Goal: Check status: Check status

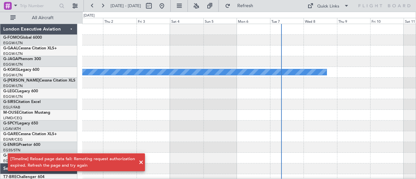
click at [163, 68] on div "A/C Unavailable [GEOGRAPHIC_DATA] (Ataturk)" at bounding box center [249, 72] width 334 height 11
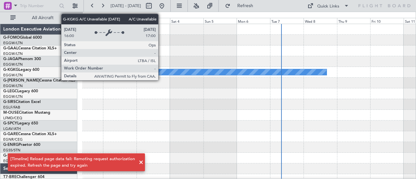
click at [161, 70] on div "A/C Unavailable [GEOGRAPHIC_DATA] (Ataturk)" at bounding box center [38, 72] width 578 height 6
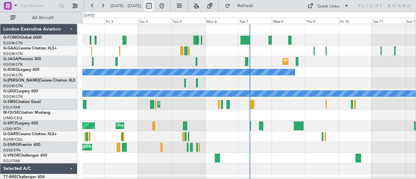
click at [154, 7] on button at bounding box center [149, 6] width 10 height 10
select select "10"
select select "2025"
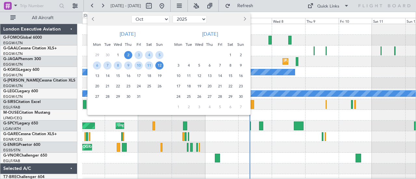
click at [94, 17] on button "Previous month" at bounding box center [93, 19] width 7 height 10
select select "9"
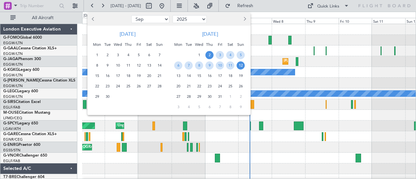
click at [103, 88] on div "23" at bounding box center [107, 86] width 10 height 10
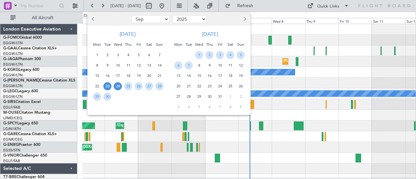
click at [119, 87] on span "24" at bounding box center [118, 86] width 8 height 8
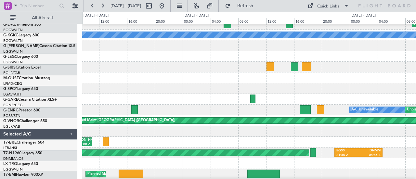
scroll to position [42, 0]
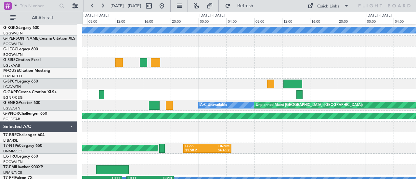
click at [58, 130] on div "Planned Maint [GEOGRAPHIC_DATA] ([GEOGRAPHIC_DATA]) A/C Unavailable [GEOGRAPHIC…" at bounding box center [208, 95] width 416 height 167
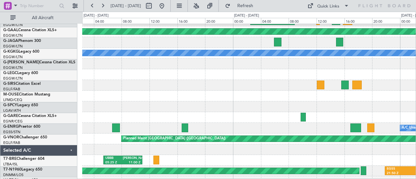
scroll to position [20, 0]
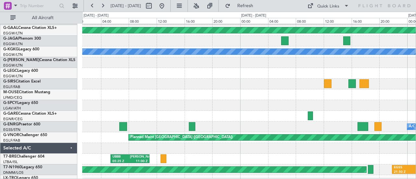
click at [229, 146] on div at bounding box center [249, 148] width 334 height 11
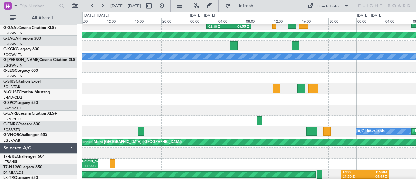
scroll to position [15, 0]
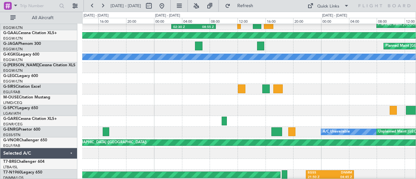
click at [143, 156] on div at bounding box center [249, 153] width 334 height 11
click at [170, 85] on div at bounding box center [249, 89] width 334 height 11
click at [154, 6] on button at bounding box center [149, 6] width 10 height 10
select select "9"
select select "2025"
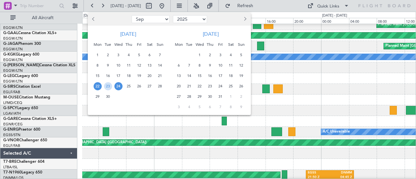
click at [154, 86] on div "27" at bounding box center [149, 86] width 10 height 10
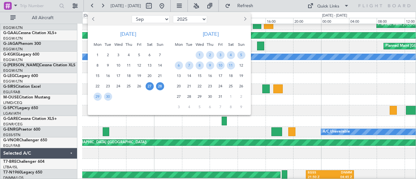
click at [158, 86] on span "28" at bounding box center [160, 86] width 8 height 8
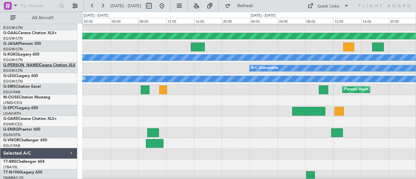
scroll to position [0, 0]
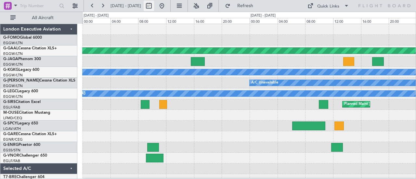
click at [154, 5] on button at bounding box center [149, 6] width 10 height 10
select select "9"
select select "2025"
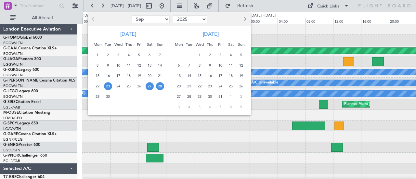
drag, startPoint x: 107, startPoint y: 86, endPoint x: 113, endPoint y: 85, distance: 6.5
click at [108, 85] on span "23" at bounding box center [108, 86] width 8 height 8
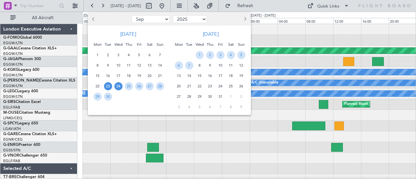
click at [118, 86] on span "24" at bounding box center [118, 86] width 8 height 8
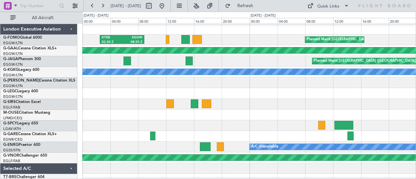
scroll to position [65, 0]
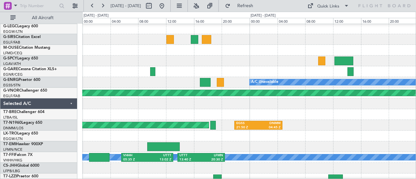
click at [415, 108] on div at bounding box center [249, 103] width 334 height 11
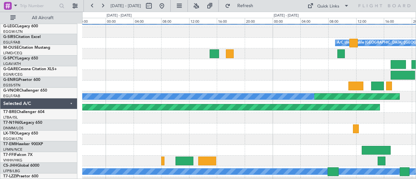
scroll to position [51, 0]
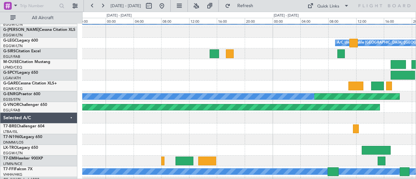
click at [20, 130] on div "Planned Maint [GEOGRAPHIC_DATA] ([GEOGRAPHIC_DATA]) A/C Unavailable [GEOGRAPHIC…" at bounding box center [208, 95] width 416 height 167
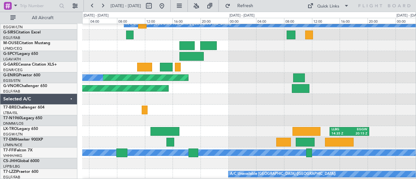
click at [74, 107] on div "A/C Unavailable A/C Unavailable [GEOGRAPHIC_DATA] ([GEOGRAPHIC_DATA]) Planned M…" at bounding box center [208, 95] width 416 height 167
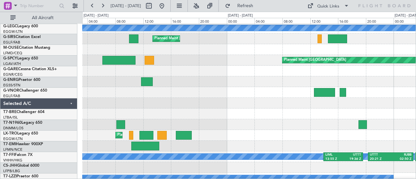
scroll to position [66, 0]
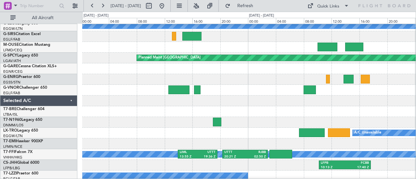
click at [118, 100] on div at bounding box center [249, 101] width 334 height 11
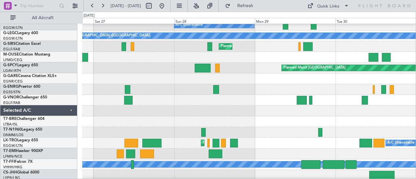
scroll to position [58, 0]
click at [273, 127] on div "A/C Unavailable [GEOGRAPHIC_DATA] (Ataturk) A/C Unavailable A/C Unavailable [GE…" at bounding box center [249, 78] width 334 height 225
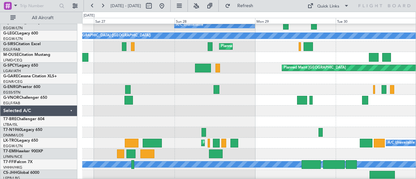
scroll to position [0, 0]
